Goal: Find specific page/section: Find specific page/section

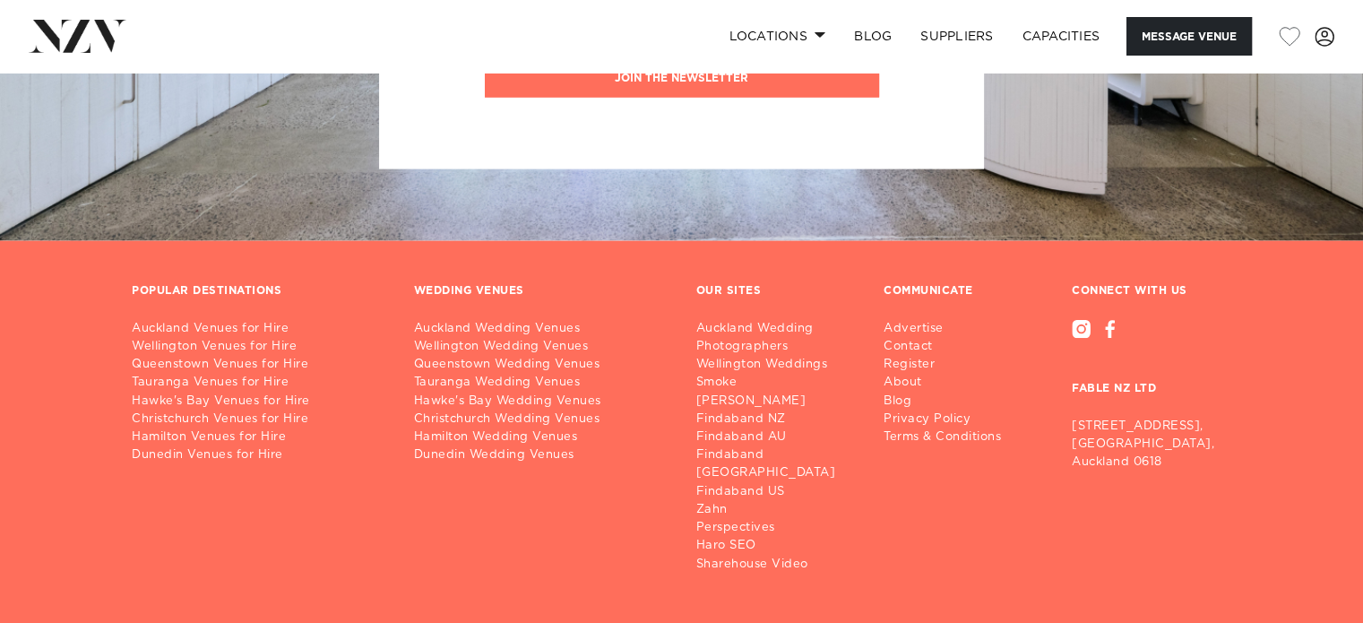
scroll to position [3857, 0]
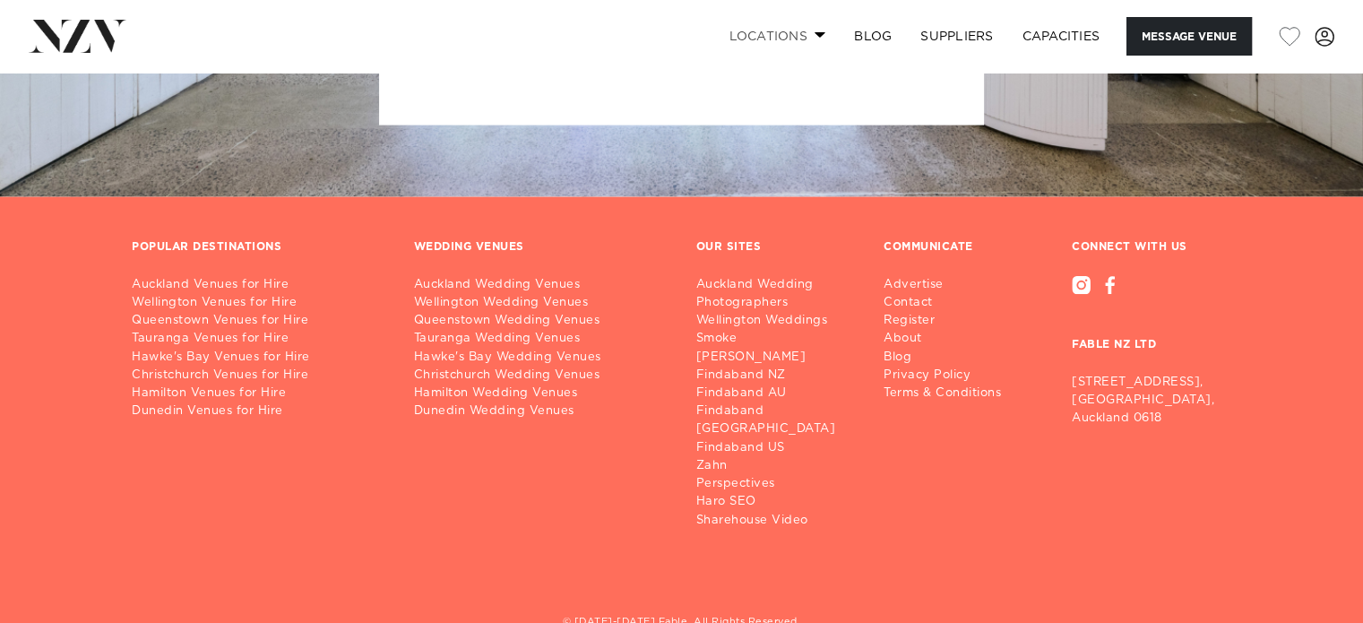
click at [813, 43] on link "Locations" at bounding box center [776, 36] width 125 height 39
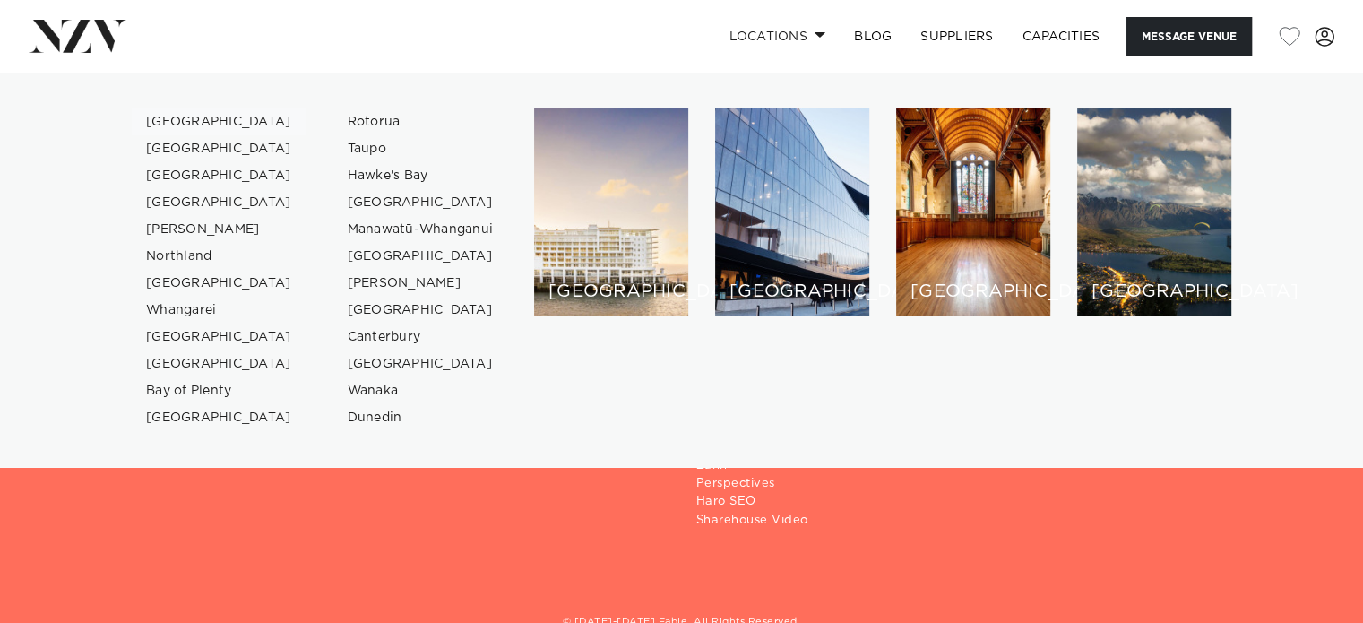
click at [182, 124] on link "[GEOGRAPHIC_DATA]" at bounding box center [219, 121] width 175 height 27
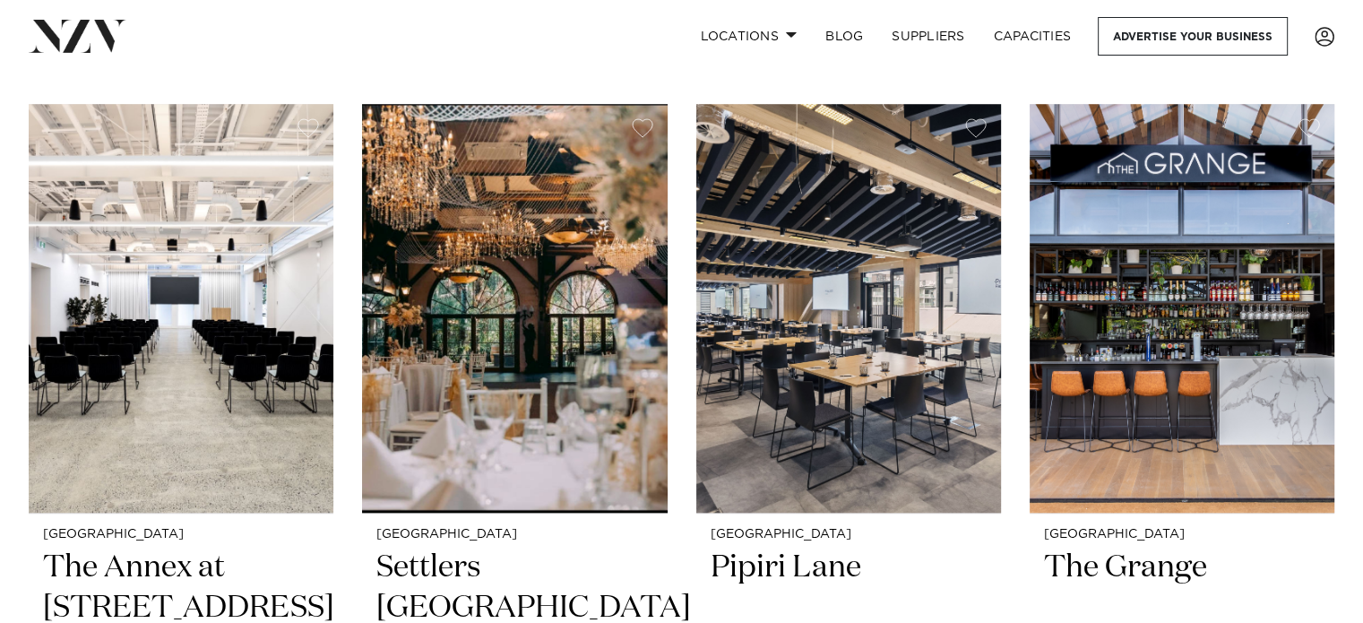
scroll to position [1537, 0]
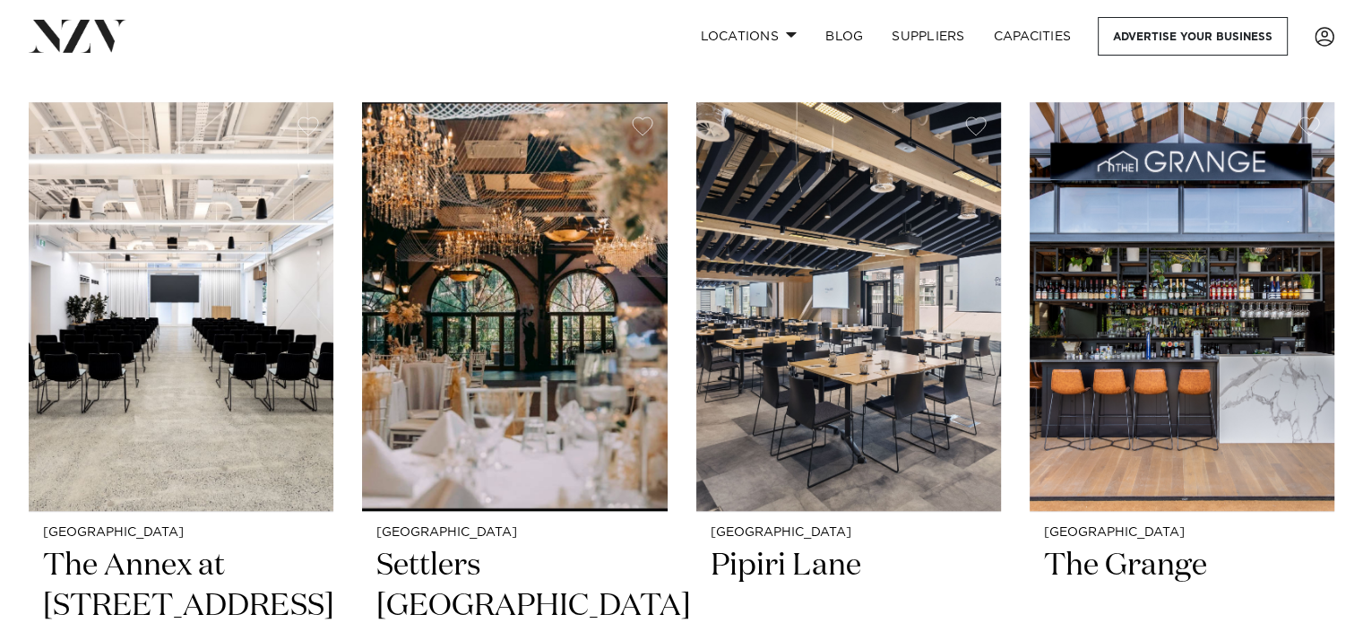
click at [1278, 564] on h2 "The Grange" at bounding box center [1182, 606] width 276 height 121
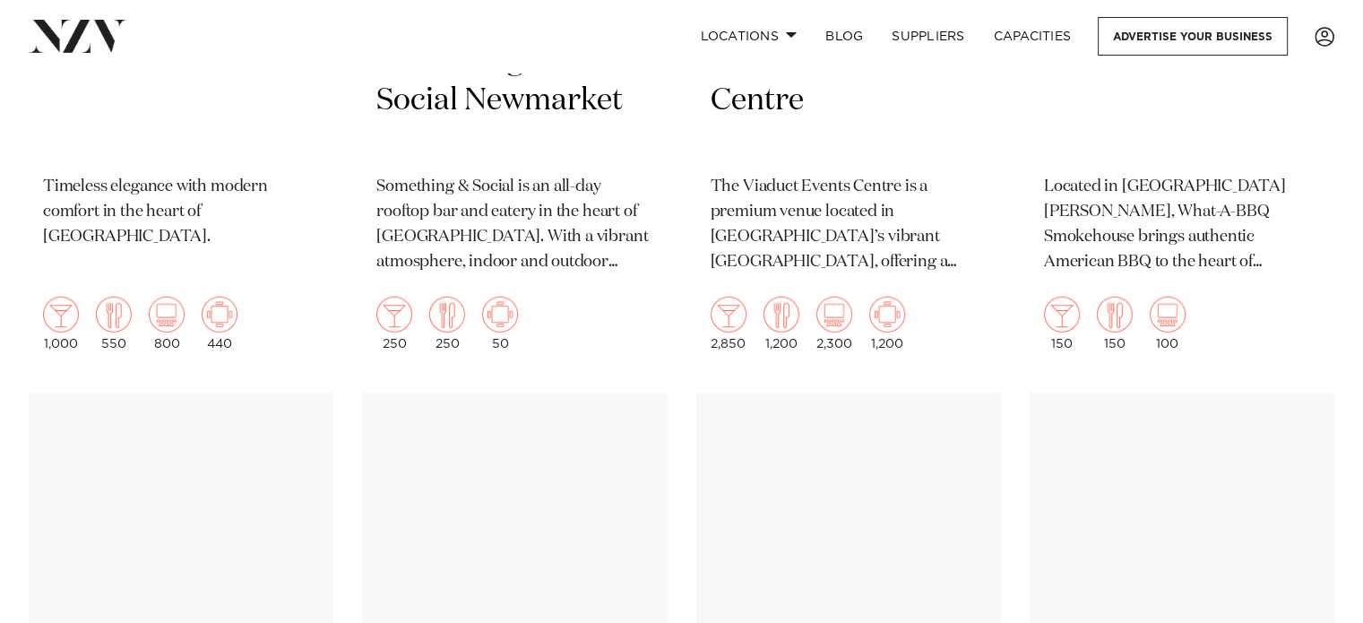
scroll to position [11657, 0]
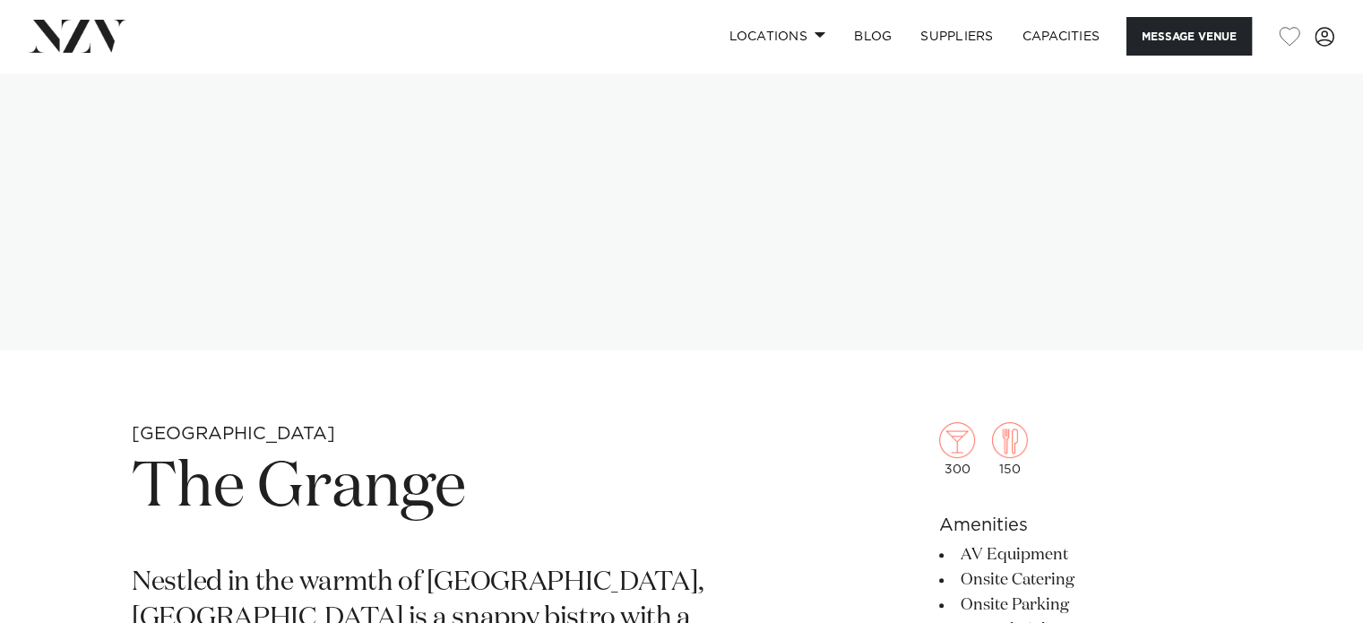
scroll to position [362, 0]
